Goal: Check status

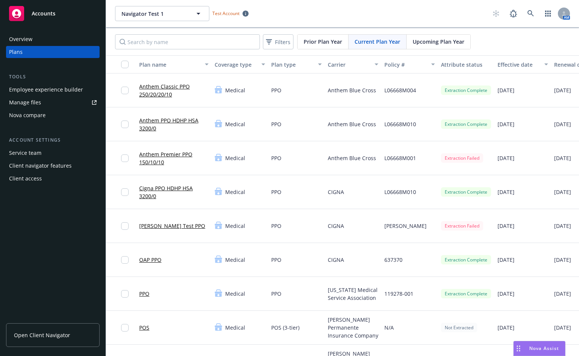
click at [514, 35] on div "Filters Prior Plan Year Current Plan Year Upcoming Plan Year" at bounding box center [342, 41] width 473 height 27
